Goal: Information Seeking & Learning: Check status

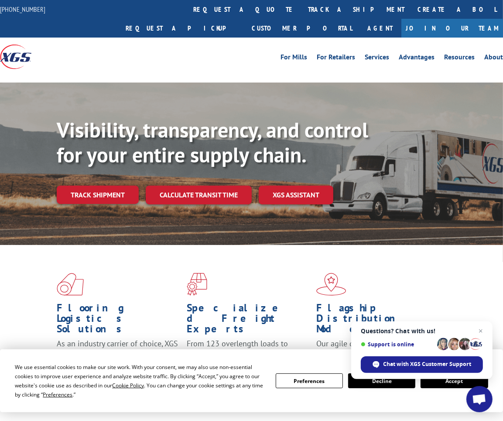
click at [238, 50] on div "For Mills For Retailers Services Advantages Resources About For Mills For Retai…" at bounding box center [315, 56] width 378 height 13
click at [302, 16] on link "track a shipment" at bounding box center [357, 9] width 110 height 19
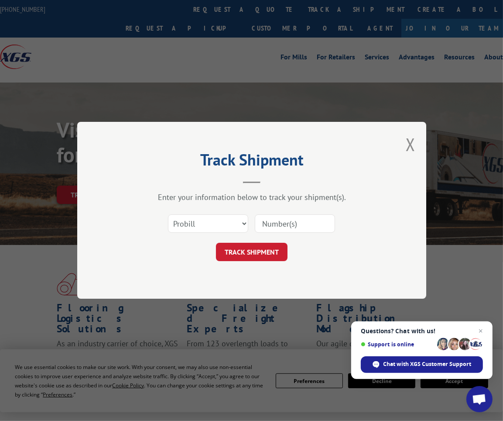
click at [282, 231] on input at bounding box center [295, 224] width 80 height 18
paste input "15987949"
type input "15987949"
click at [245, 259] on button "TRACK SHIPMENT" at bounding box center [252, 252] width 72 height 18
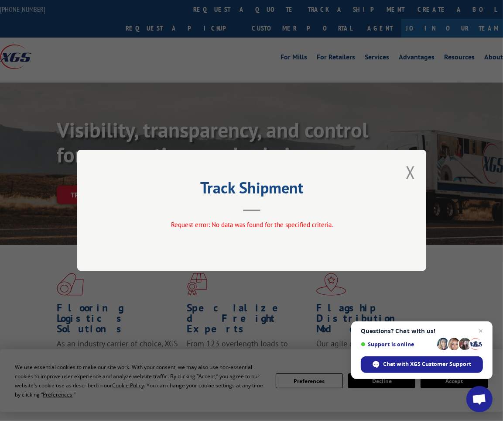
click at [240, 116] on div "Track Shipment Request error: No data was found for the specified criteria." at bounding box center [251, 210] width 503 height 421
click at [413, 186] on div "Track Shipment Request error: No data was found for the specified criteria." at bounding box center [251, 210] width 349 height 121
click at [410, 180] on button "Close modal" at bounding box center [411, 172] width 10 height 23
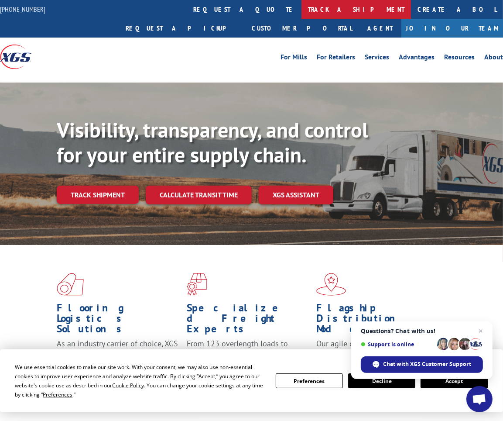
click at [302, 16] on link "track a shipment" at bounding box center [357, 9] width 110 height 19
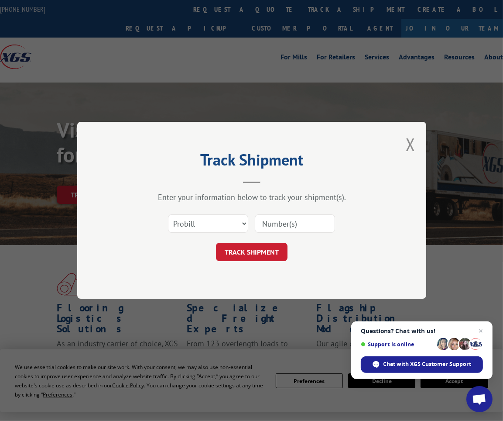
click at [281, 208] on div "Enter your information below to track your shipment(s). Select category... Prob…" at bounding box center [252, 227] width 262 height 69
click at [290, 221] on input at bounding box center [295, 224] width 80 height 18
paste input "15987949"
type input "15987949"
click at [259, 261] on button "TRACK SHIPMENT" at bounding box center [252, 252] width 72 height 18
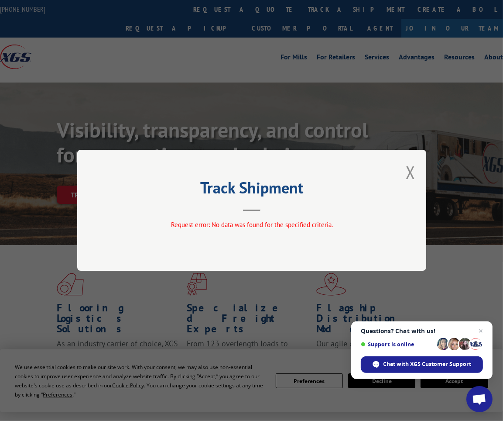
click at [162, 61] on div "Track Shipment Request error: No data was found for the specified criteria." at bounding box center [251, 210] width 503 height 421
click at [266, 93] on div "Track Shipment Request error: No data was found for the specified criteria." at bounding box center [251, 210] width 503 height 421
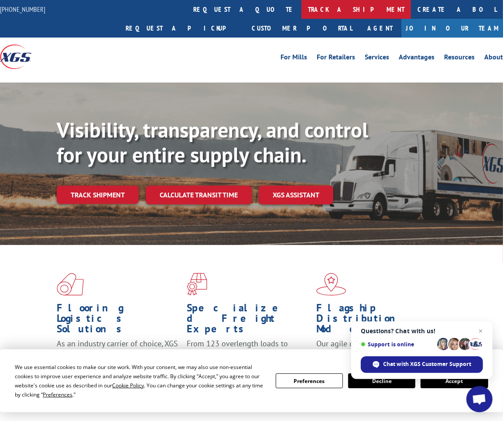
click at [302, 13] on link "track a shipment" at bounding box center [357, 9] width 110 height 19
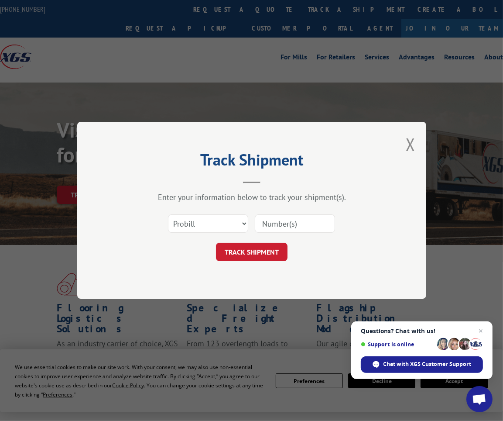
click at [286, 220] on input at bounding box center [295, 224] width 80 height 18
click at [210, 231] on select "Select category... Probill BOL PO" at bounding box center [208, 224] width 80 height 18
select select "bol"
click at [168, 215] on select "Select category... Probill BOL PO" at bounding box center [208, 224] width 80 height 18
click at [296, 221] on input at bounding box center [295, 224] width 80 height 18
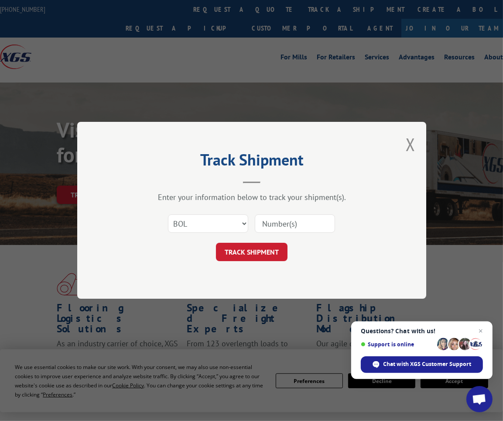
paste input "5264906"
type input "5264906"
click at [273, 248] on button "TRACK SHIPMENT" at bounding box center [252, 252] width 72 height 18
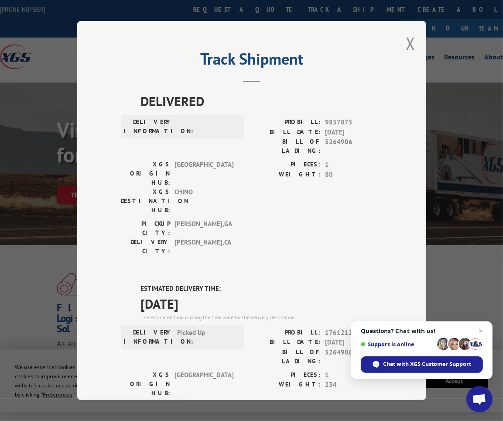
scroll to position [144, 0]
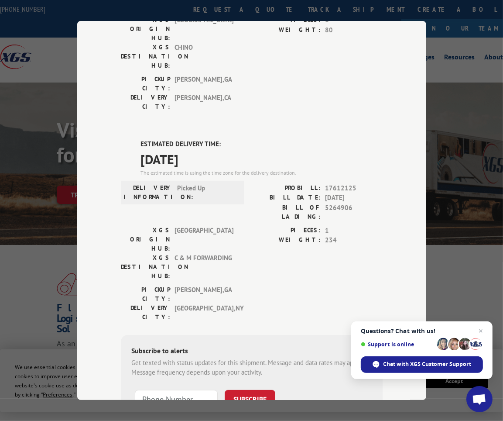
click at [282, 149] on span "[DATE]" at bounding box center [262, 159] width 242 height 20
